Goal: Information Seeking & Learning: Find specific fact

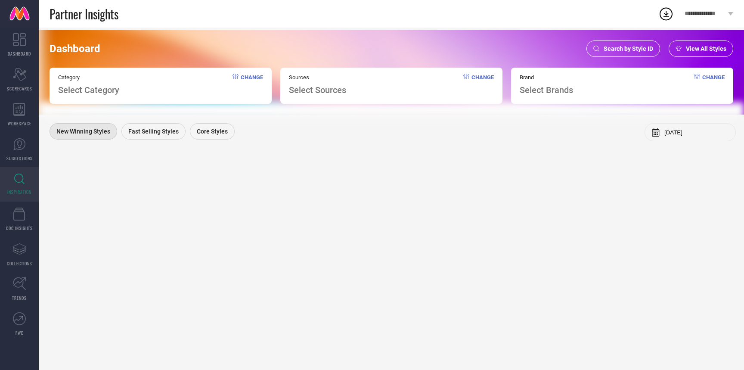
click at [623, 43] on div "Search by Style ID" at bounding box center [623, 48] width 74 height 16
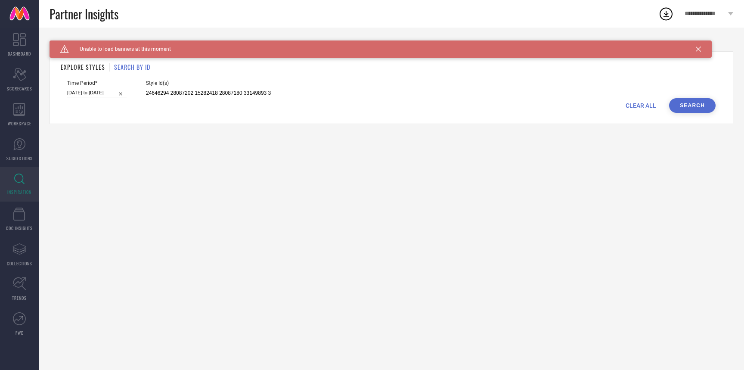
click at [642, 110] on div "CLEAR ALL Search" at bounding box center [391, 105] width 648 height 15
click at [642, 106] on span "CLEAR ALL" at bounding box center [640, 105] width 31 height 7
click at [199, 96] on input at bounding box center [208, 93] width 125 height 10
paste input "36928205 36889852 36928204 36786683 36769129 36831976 36786715 36786709 3676911…"
type input "36928205 36889852 36928204 36786683 36769129 36831976 36786715 36786709 3676911…"
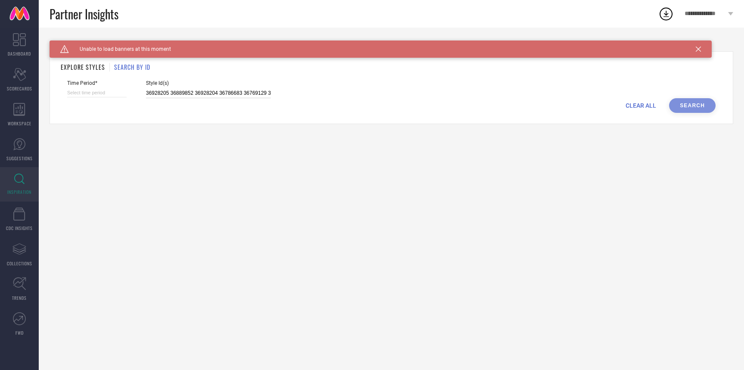
scroll to position [0, 555]
click at [89, 89] on input at bounding box center [96, 92] width 59 height 9
select select "9"
select select "2025"
select select "10"
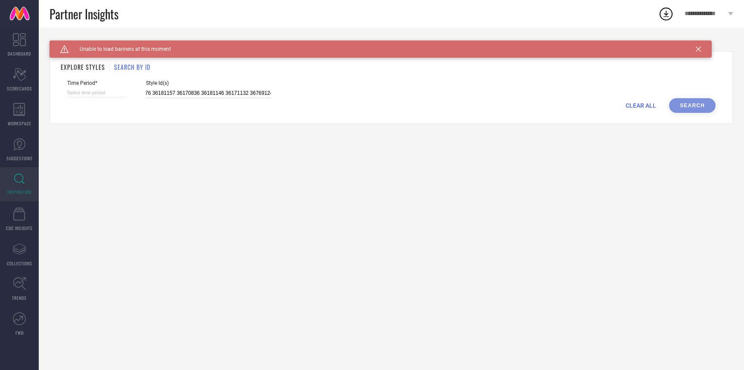
select select "2025"
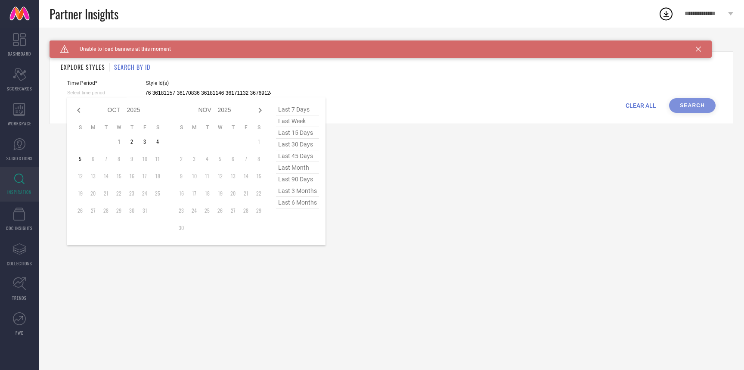
click at [90, 90] on input at bounding box center [96, 92] width 59 height 9
type input "36928205 36889852 36928204 36786683 36769129 36831976 36786715 36786709 3676911…"
click at [299, 205] on span "last 6 months" at bounding box center [297, 203] width 43 height 12
type input "[DATE] to [DATE]"
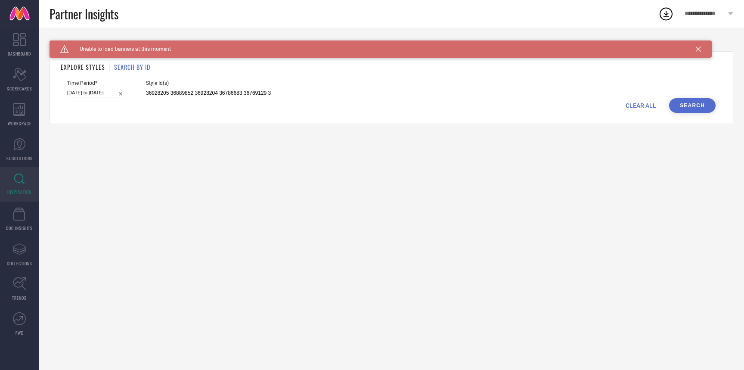
click at [679, 106] on button "Search" at bounding box center [692, 105] width 46 height 15
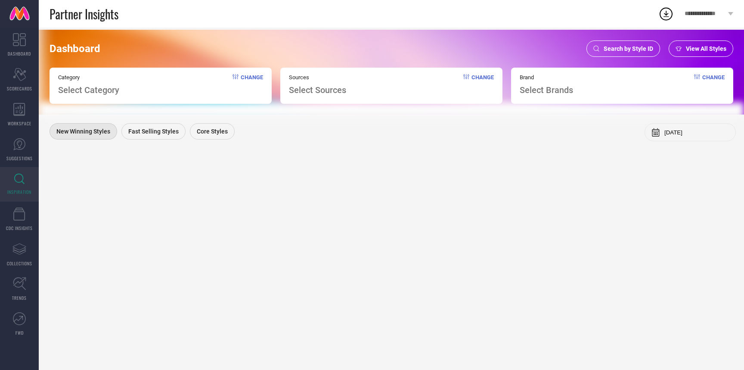
click at [614, 42] on div "Search by Style ID" at bounding box center [623, 48] width 74 height 16
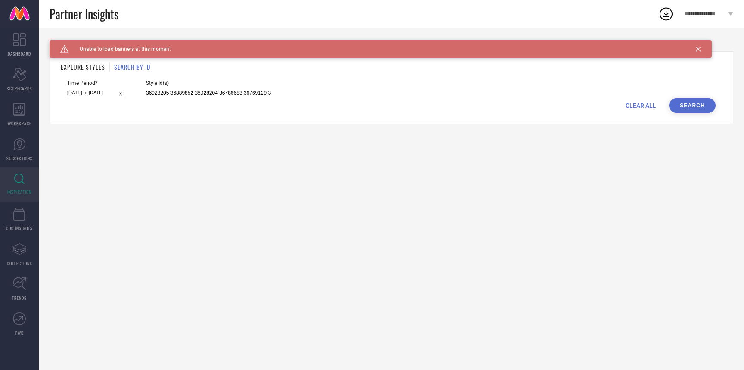
click at [633, 100] on div "CLEAR ALL Search" at bounding box center [391, 105] width 648 height 15
click at [633, 102] on span "CLEAR ALL" at bounding box center [640, 105] width 31 height 7
click at [698, 50] on icon at bounding box center [697, 48] width 5 height 5
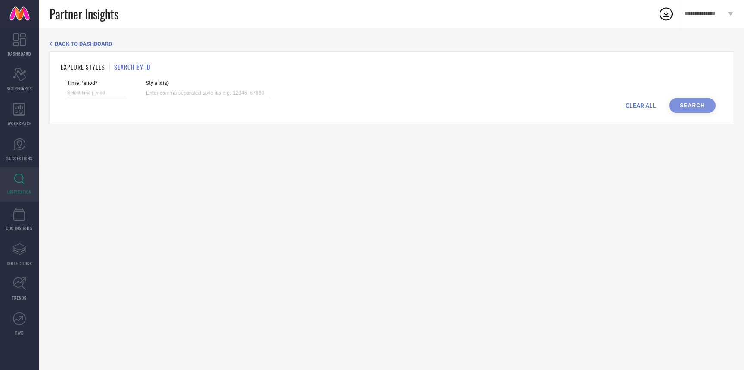
click at [199, 95] on input at bounding box center [208, 93] width 125 height 10
paste input "36928205 36889852 36928204 36786683 36769129 36831976 36786715 36786709 3676911…"
type input "36928205 36889852 36928204 36786683 36769129 36831976 36786715 36786709 3676911…"
click at [93, 91] on input at bounding box center [96, 92] width 59 height 9
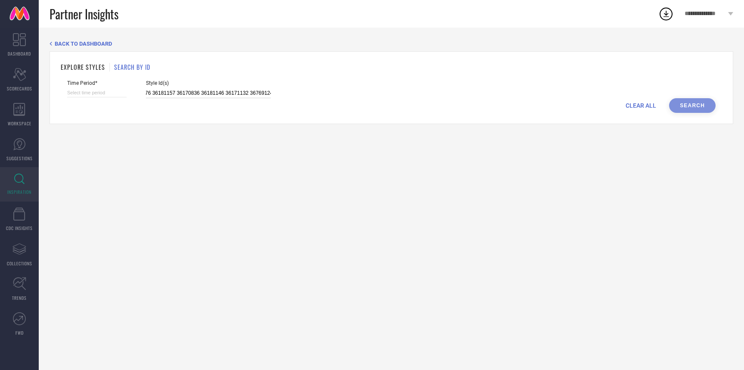
select select "9"
select select "2025"
select select "10"
select select "2025"
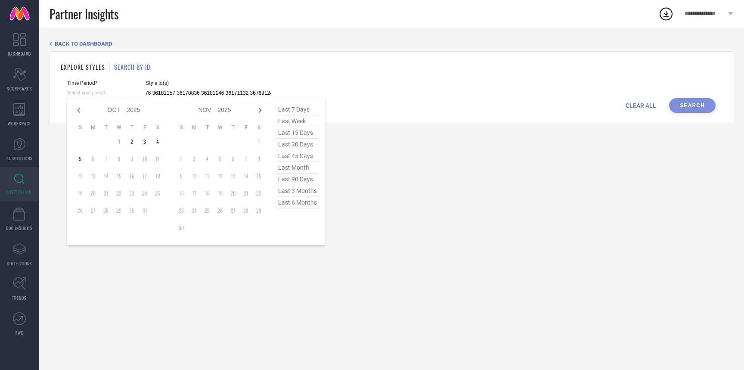
type input "36928205 36889852 36928204 36786683 36769129 36831976 36786715 36786709 3676911…"
click at [295, 202] on span "last 6 months" at bounding box center [297, 203] width 43 height 12
type input "[DATE] to [DATE]"
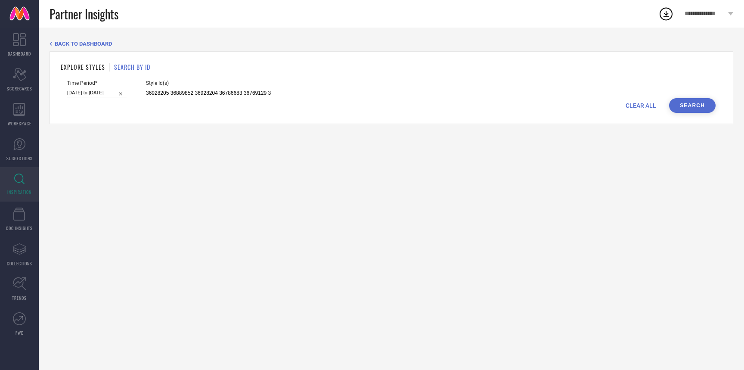
click at [679, 108] on button "Search" at bounding box center [692, 105] width 46 height 15
